Goal: Check status: Check status

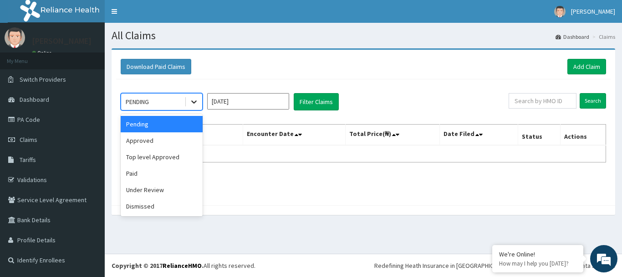
click at [193, 103] on icon at bounding box center [194, 101] width 9 height 9
click at [177, 140] on div "Approved" at bounding box center [162, 140] width 82 height 16
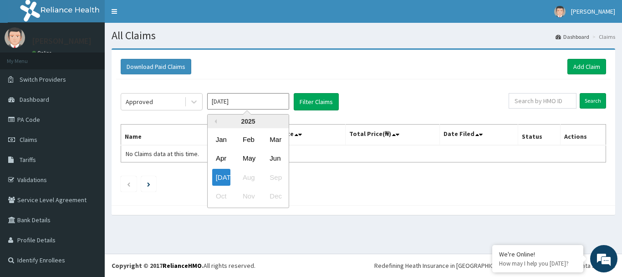
click at [265, 100] on input "Jul 2025" at bounding box center [248, 101] width 82 height 16
click at [250, 180] on div "Jul Aug Sep" at bounding box center [248, 177] width 81 height 19
click at [251, 179] on div "Jul Aug Sep" at bounding box center [248, 177] width 81 height 19
click at [257, 179] on div "Jul Aug Sep" at bounding box center [248, 177] width 81 height 19
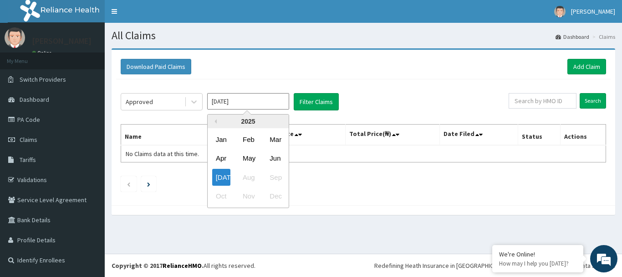
click at [257, 179] on div "Jul Aug Sep" at bounding box center [248, 177] width 81 height 19
click at [225, 173] on div "Jul" at bounding box center [221, 177] width 18 height 17
type input "Jun 2025"
click at [266, 101] on input "Jun 2025" at bounding box center [248, 101] width 82 height 16
click at [247, 177] on div "Jul Aug Sep" at bounding box center [248, 177] width 81 height 19
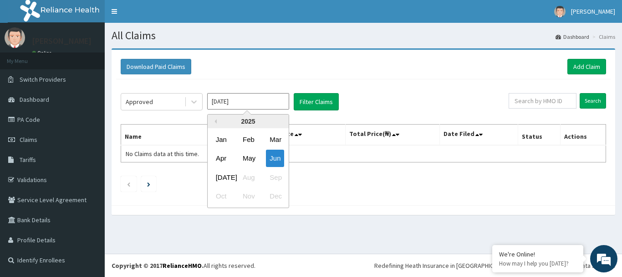
click at [247, 177] on div "Jul Aug Sep" at bounding box center [248, 177] width 81 height 19
click at [248, 176] on div "Jul Aug Sep" at bounding box center [248, 177] width 81 height 19
